Goal: Information Seeking & Learning: Learn about a topic

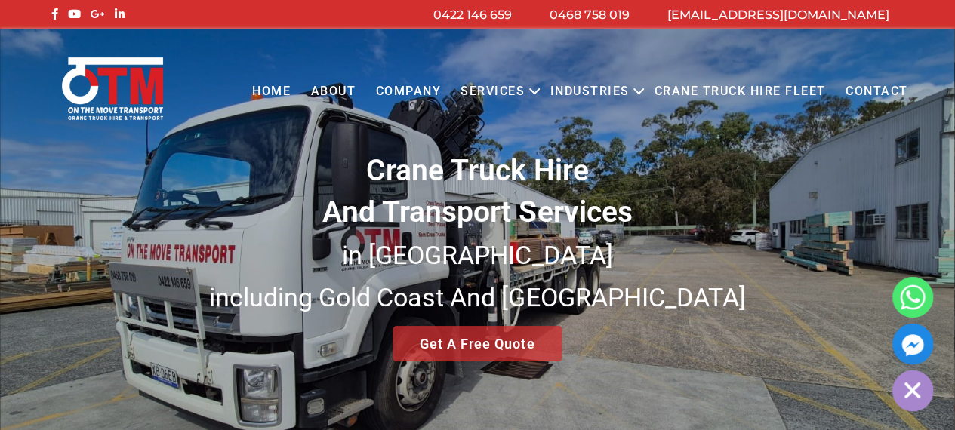
click at [524, 87] on link "Services" at bounding box center [493, 92] width 84 height 42
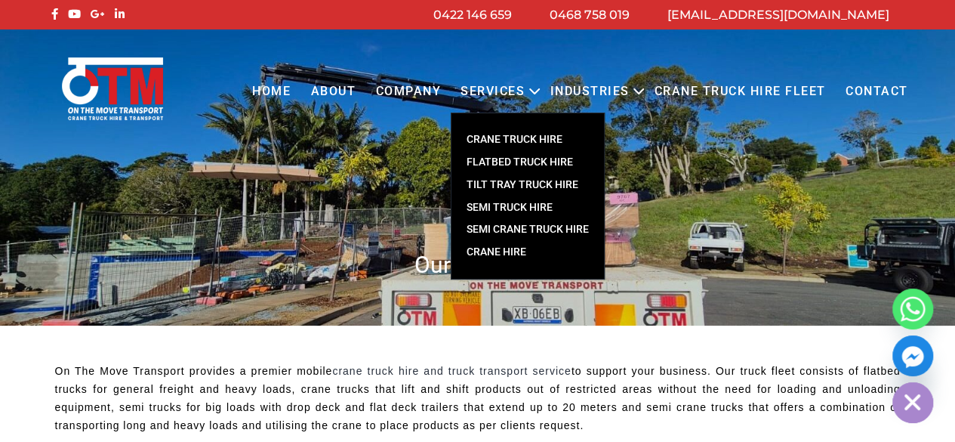
click at [519, 138] on link "CRANE TRUCK HIRE" at bounding box center [527, 139] width 152 height 23
click at [504, 139] on link "CRANE TRUCK HIRE" at bounding box center [527, 139] width 152 height 23
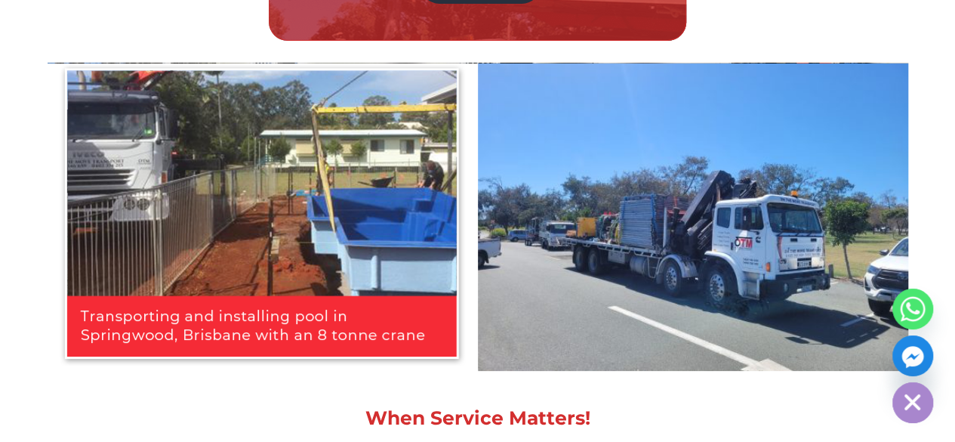
scroll to position [2944, 0]
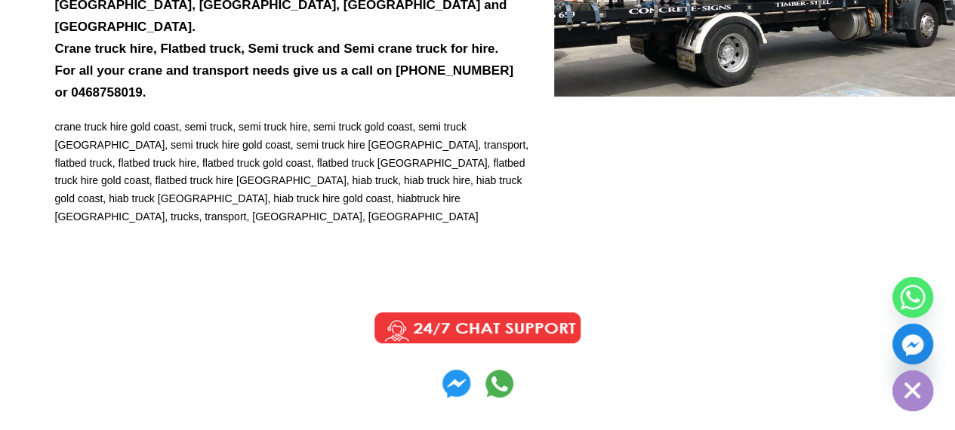
scroll to position [7101, 0]
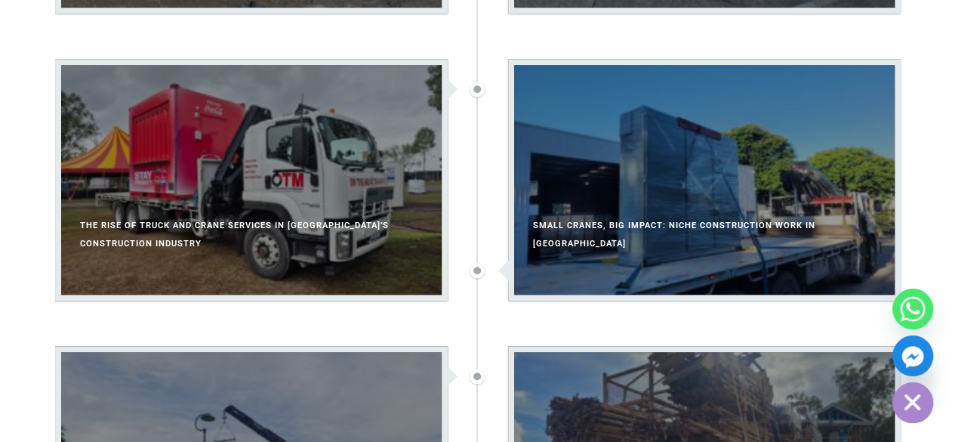
scroll to position [528, 0]
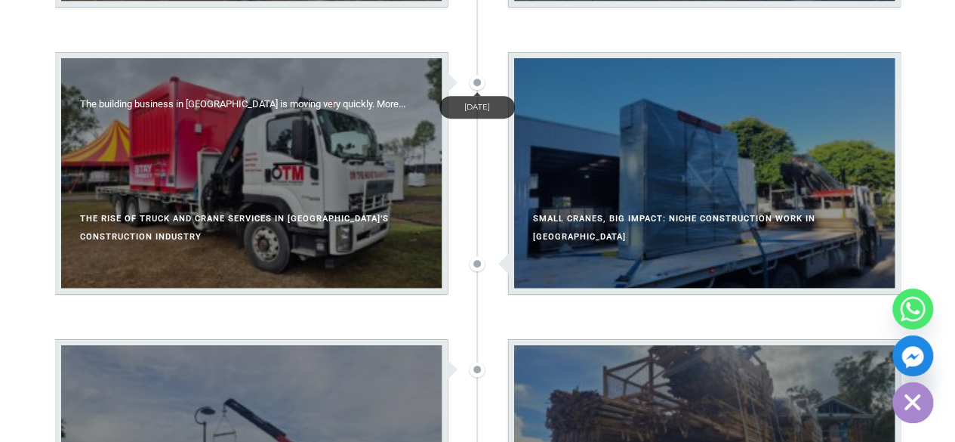
click at [283, 203] on div at bounding box center [251, 172] width 380 height 229
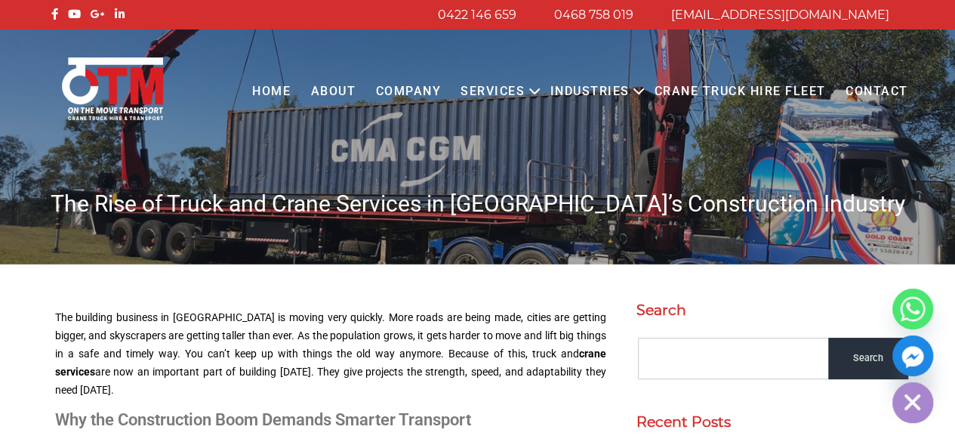
click at [609, 214] on h1 "The Rise of Truck and Crane Services in [GEOGRAPHIC_DATA]’s Construction Indust…" at bounding box center [478, 203] width 860 height 29
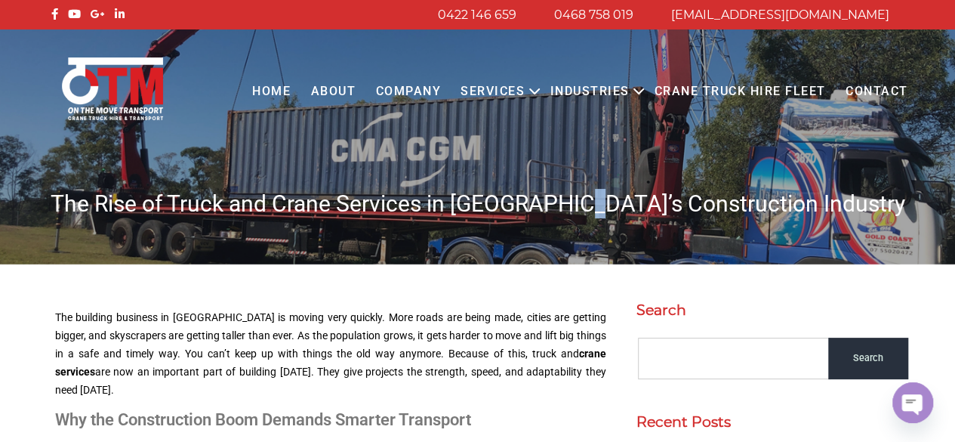
click at [609, 214] on h1 "The Rise of Truck and Crane Services in [GEOGRAPHIC_DATA]’s Construction Indust…" at bounding box center [478, 203] width 860 height 29
click at [609, 206] on h1 "The Rise of Truck and Crane Services in [GEOGRAPHIC_DATA]’s Construction Indust…" at bounding box center [478, 203] width 860 height 29
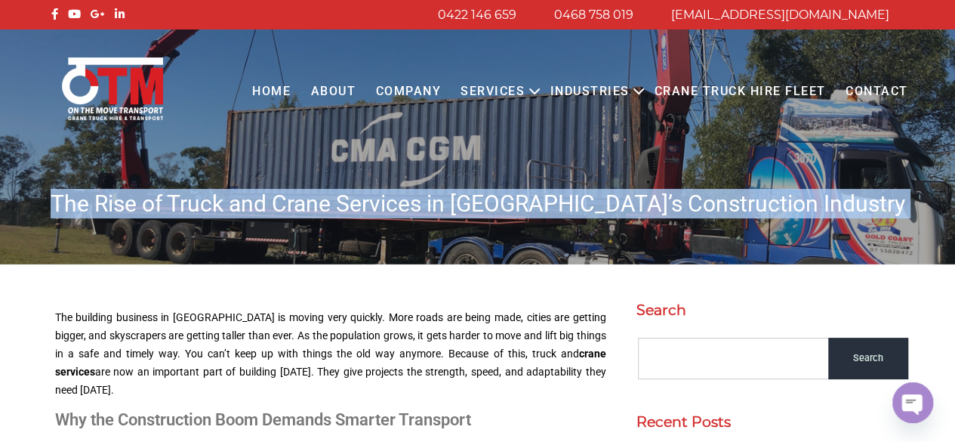
click at [609, 206] on h1 "The Rise of Truck and Crane Services in [GEOGRAPHIC_DATA]’s Construction Indust…" at bounding box center [478, 203] width 860 height 29
copy body "The Rise of Truck and Crane Services in [GEOGRAPHIC_DATA]’s Construction Indust…"
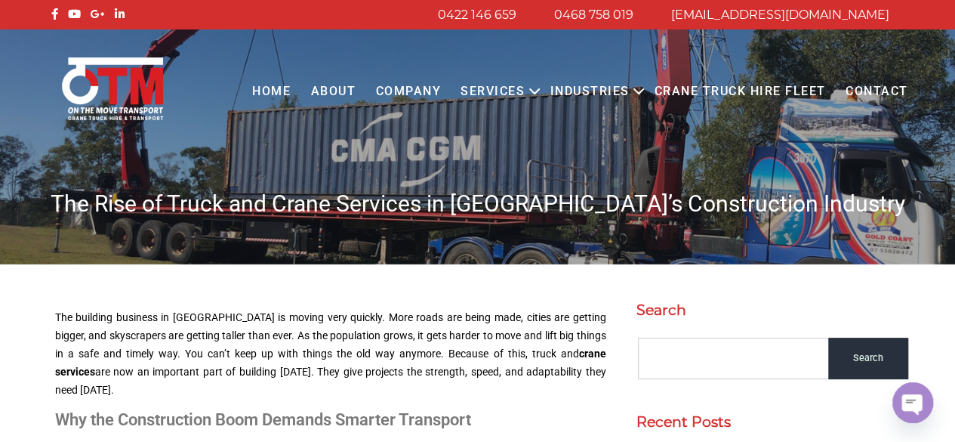
click at [368, 349] on p "The building business in [GEOGRAPHIC_DATA] is moving very quickly. More roads a…" at bounding box center [330, 354] width 551 height 90
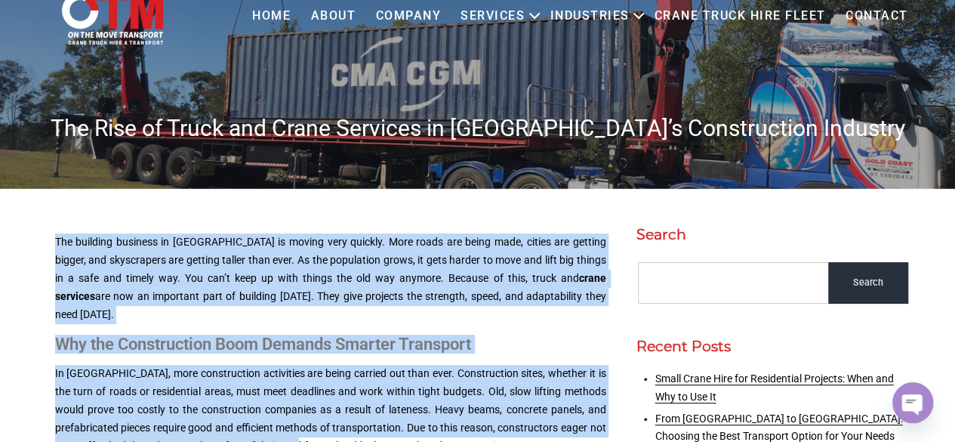
scroll to position [85, 0]
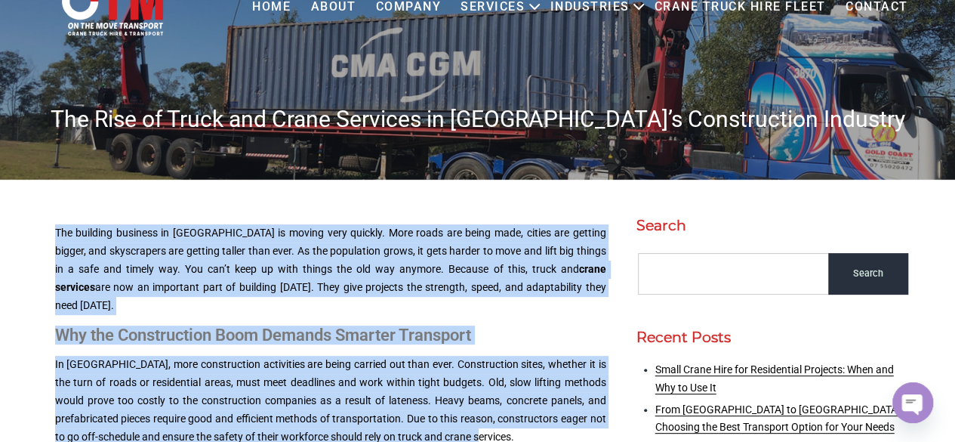
drag, startPoint x: 53, startPoint y: 239, endPoint x: 536, endPoint y: 416, distance: 514.3
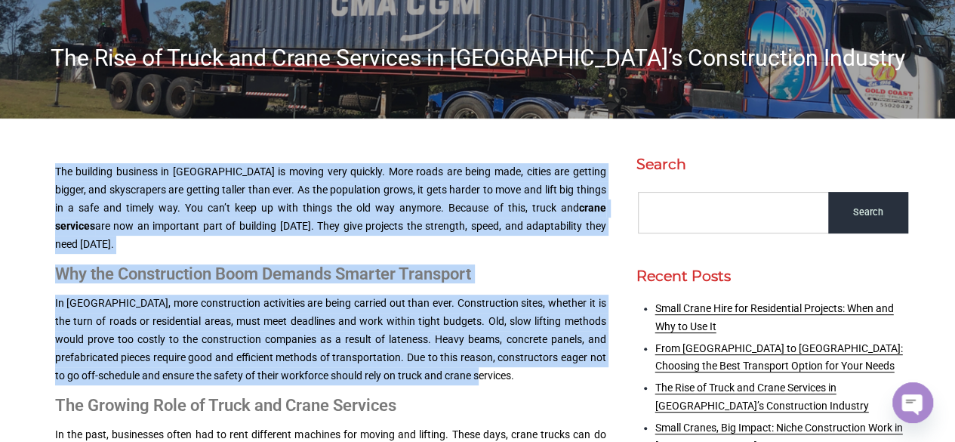
scroll to position [235, 0]
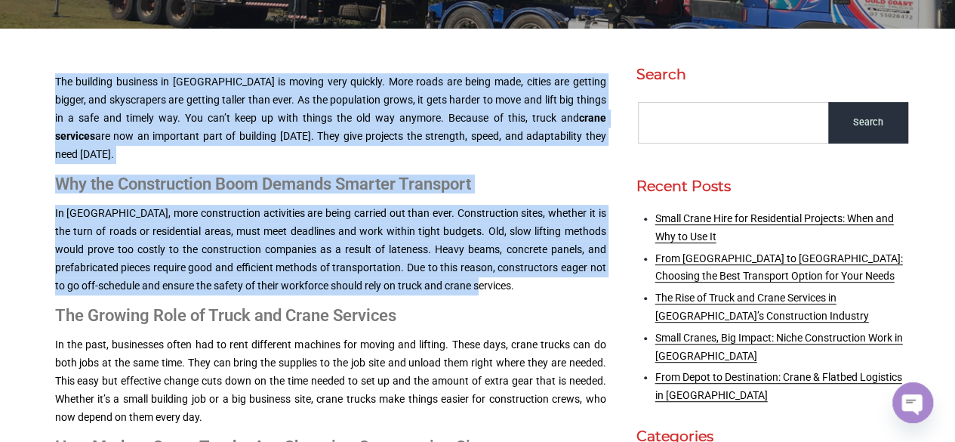
copy div "Lor ipsumdol sitametc ad Elitseddo ei tempor inci utlabor. Etdo magna ali enima…"
click at [338, 229] on p "In [GEOGRAPHIC_DATA], more construction activities are being carried out than e…" at bounding box center [330, 250] width 551 height 90
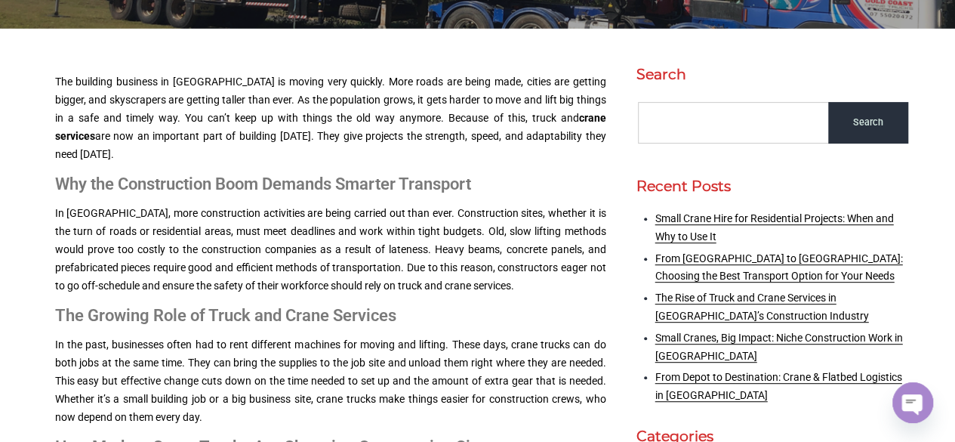
scroll to position [311, 0]
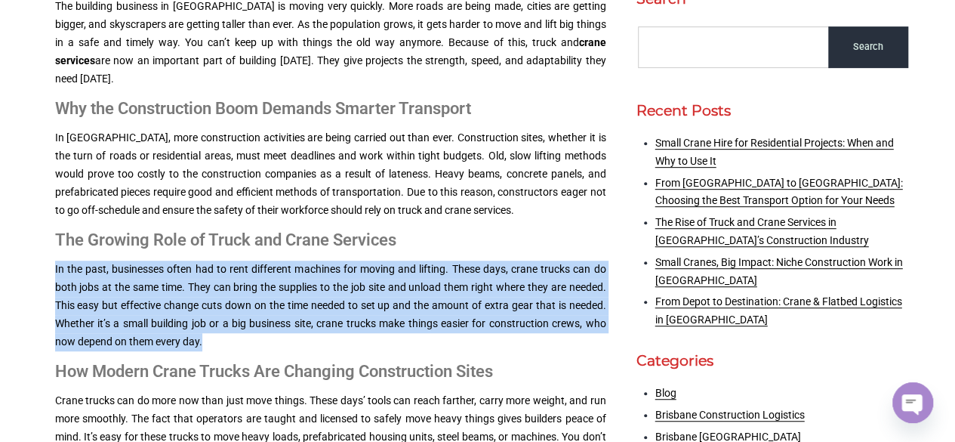
drag, startPoint x: 220, startPoint y: 328, endPoint x: 37, endPoint y: 257, distance: 196.0
copy p "In the past, businesses often had to rent different machines for moving and lif…"
click at [320, 169] on p "In [GEOGRAPHIC_DATA], more construction activities are being carried out than e…" at bounding box center [330, 174] width 551 height 90
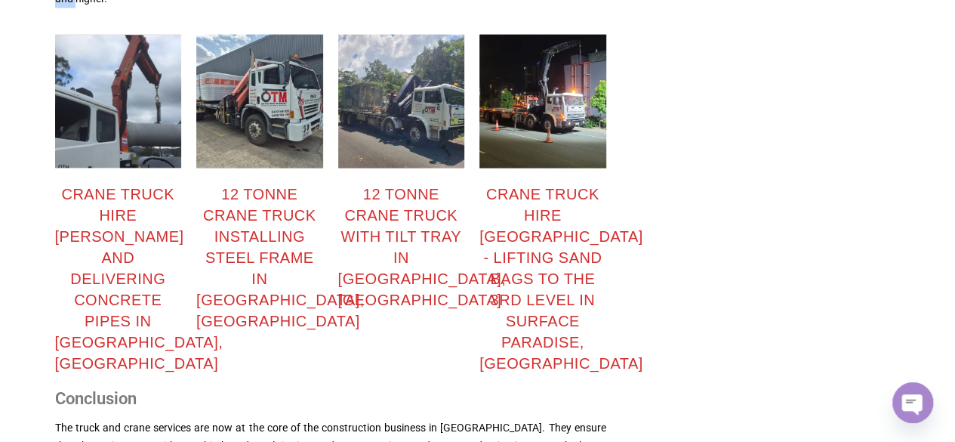
scroll to position [1530, 0]
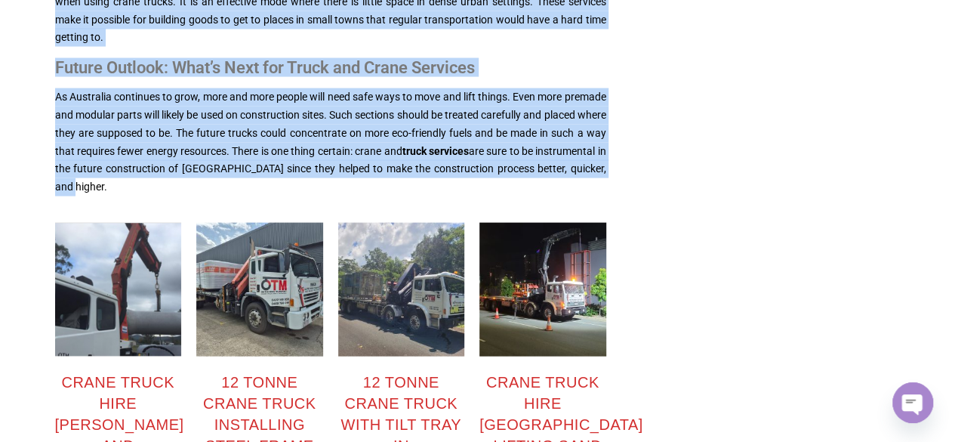
drag, startPoint x: 53, startPoint y: 155, endPoint x: 400, endPoint y: 187, distance: 348.7
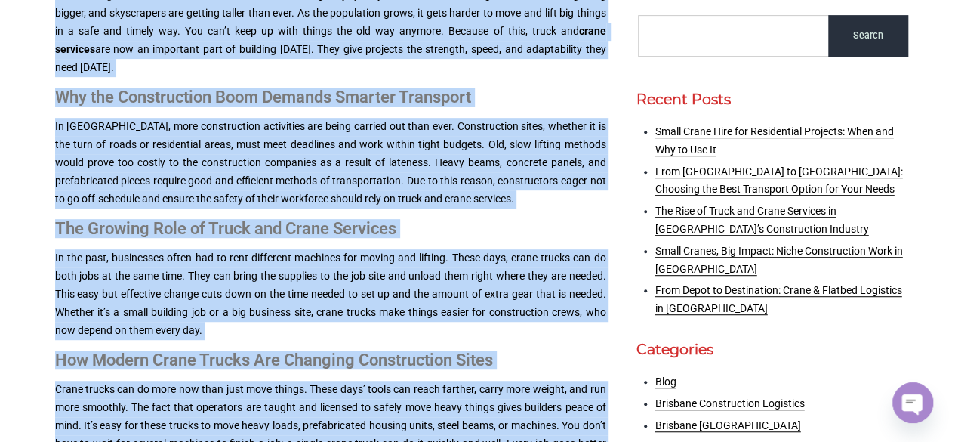
scroll to position [20, 0]
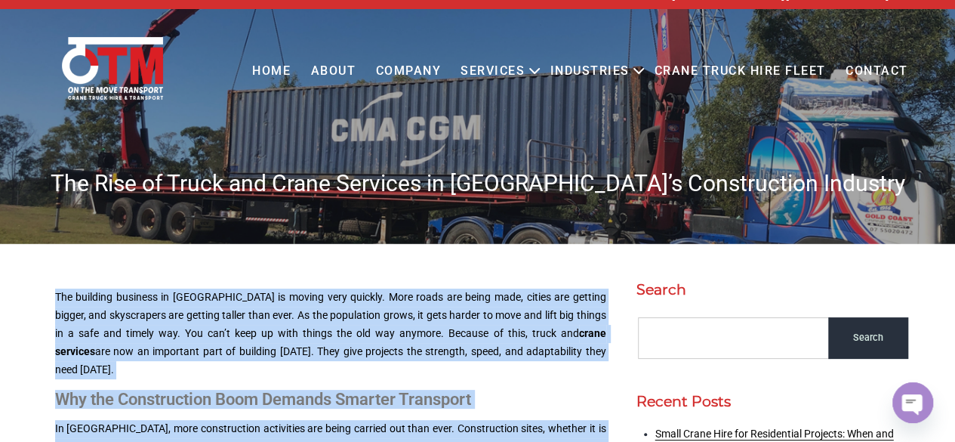
click at [293, 346] on p "The building business in [GEOGRAPHIC_DATA] is moving very quickly. More roads a…" at bounding box center [330, 333] width 551 height 90
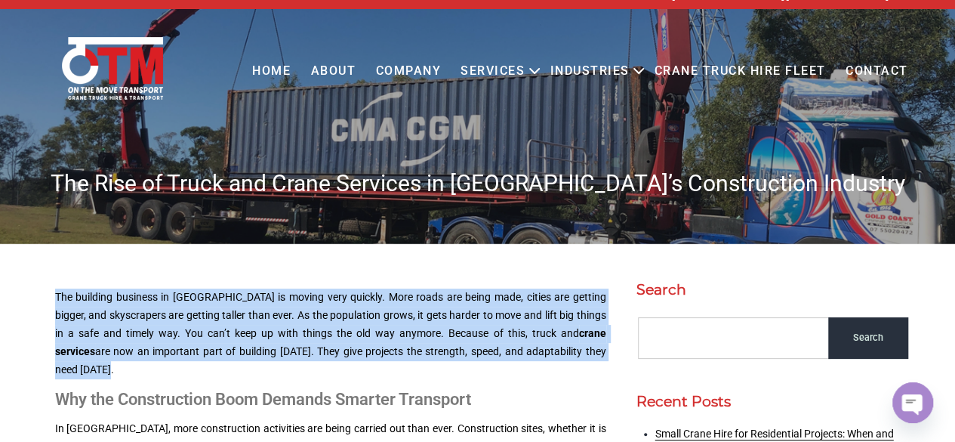
drag, startPoint x: 562, startPoint y: 357, endPoint x: 33, endPoint y: 288, distance: 532.9
copy p "The building business in [GEOGRAPHIC_DATA] is moving very quickly. More roads a…"
click at [472, 356] on p "The building business in [GEOGRAPHIC_DATA] is moving very quickly. More roads a…" at bounding box center [330, 333] width 551 height 90
